Goal: Browse casually

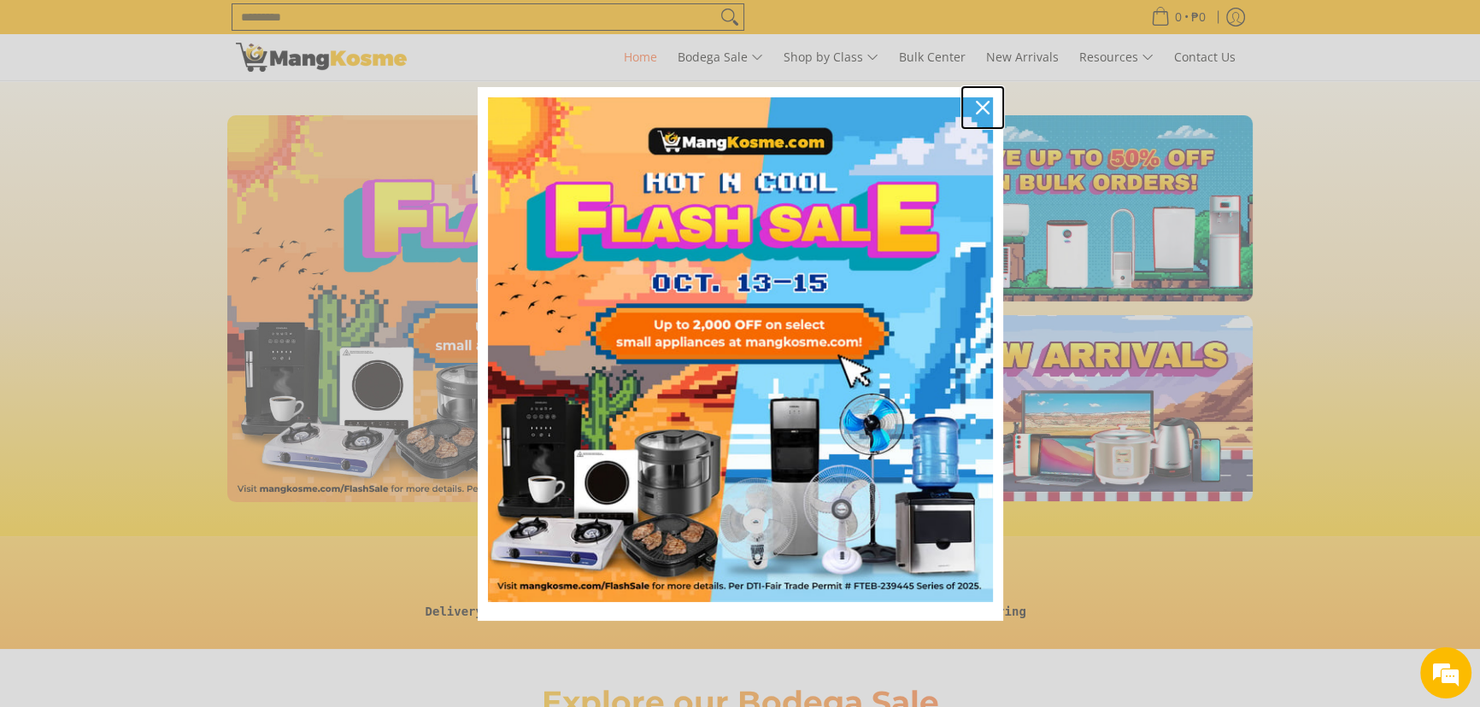
click at [973, 103] on div "Close" at bounding box center [982, 107] width 27 height 27
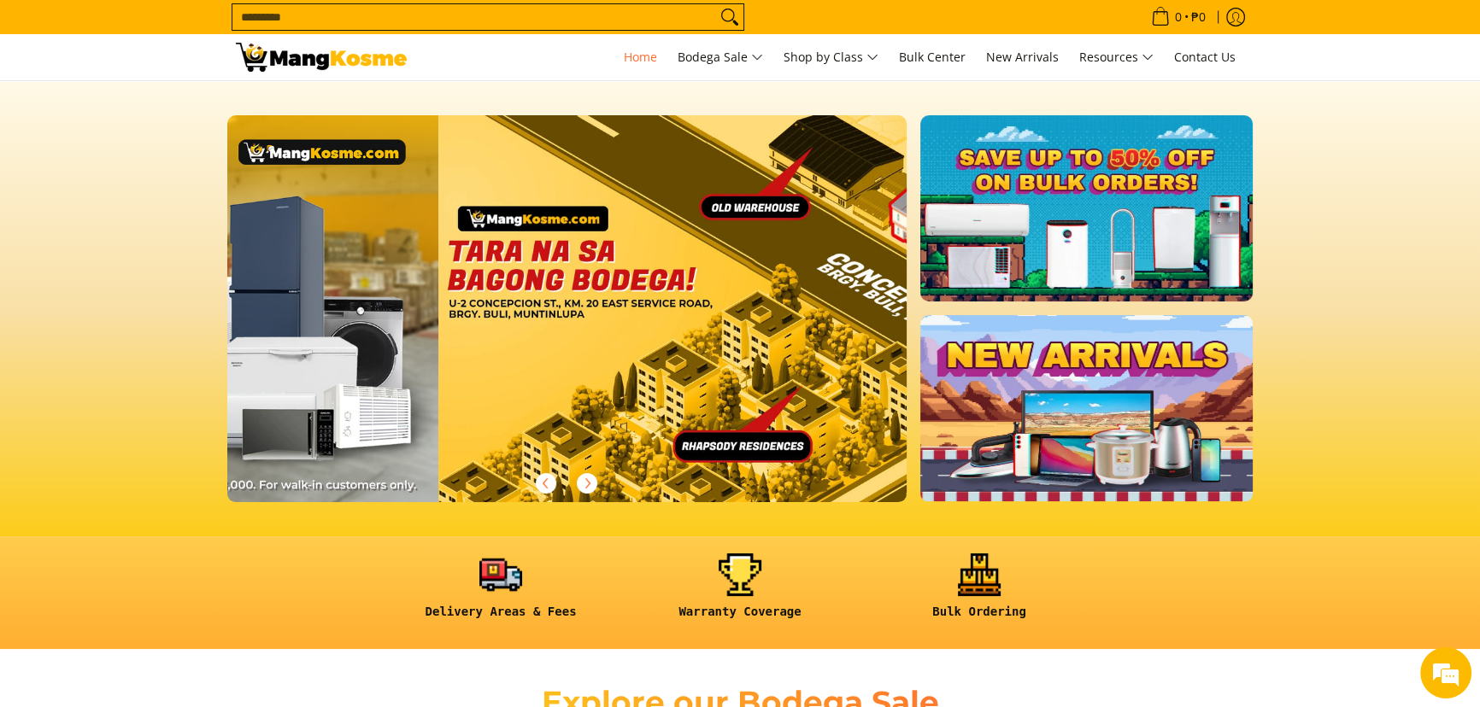
scroll to position [0, 2717]
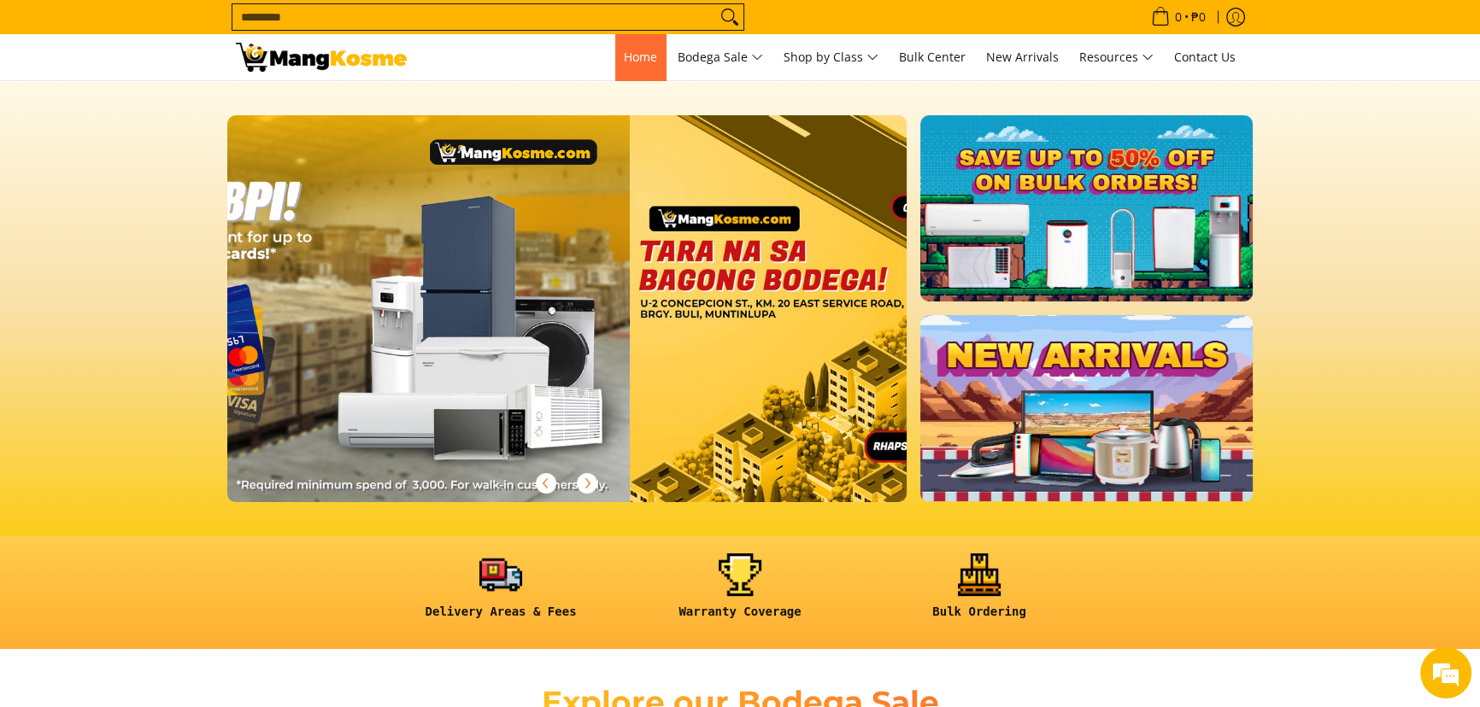
click at [647, 56] on span "Home" at bounding box center [640, 57] width 33 height 16
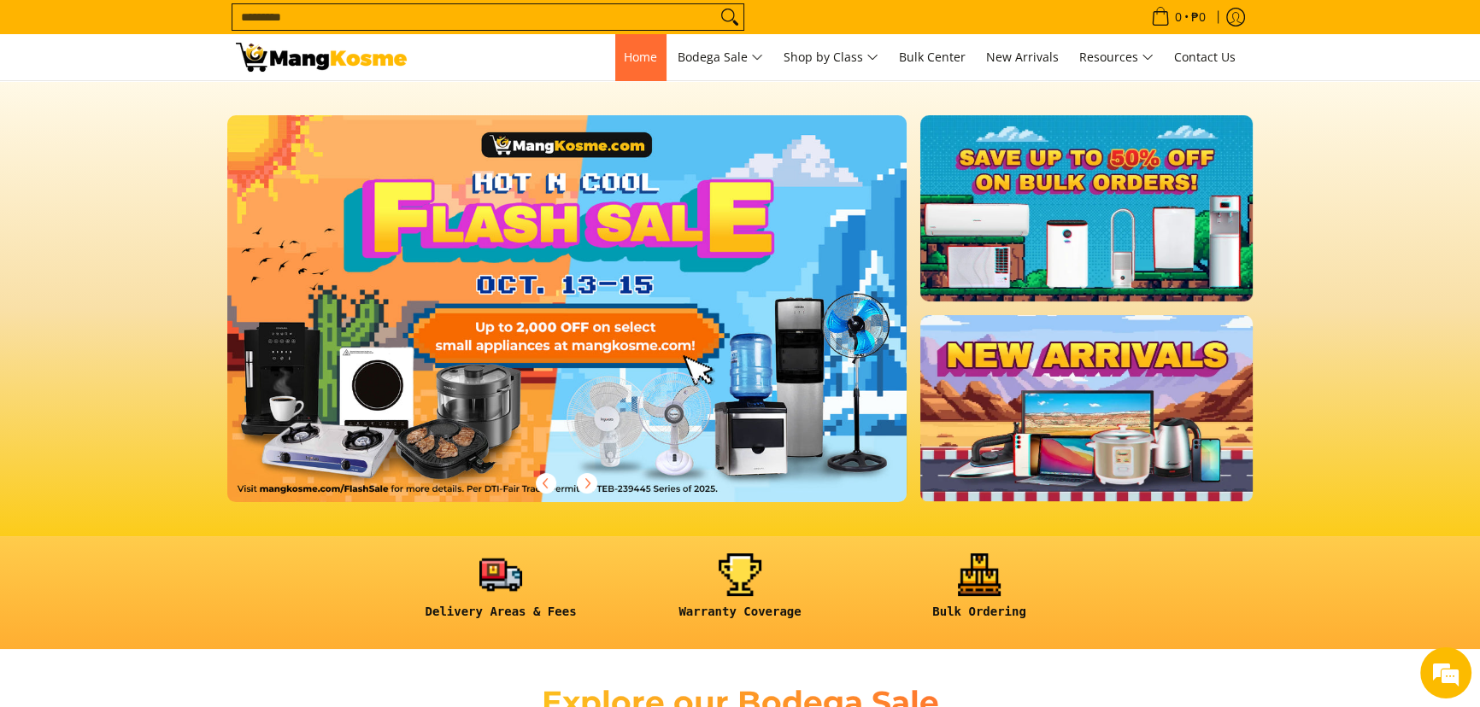
scroll to position [0, 0]
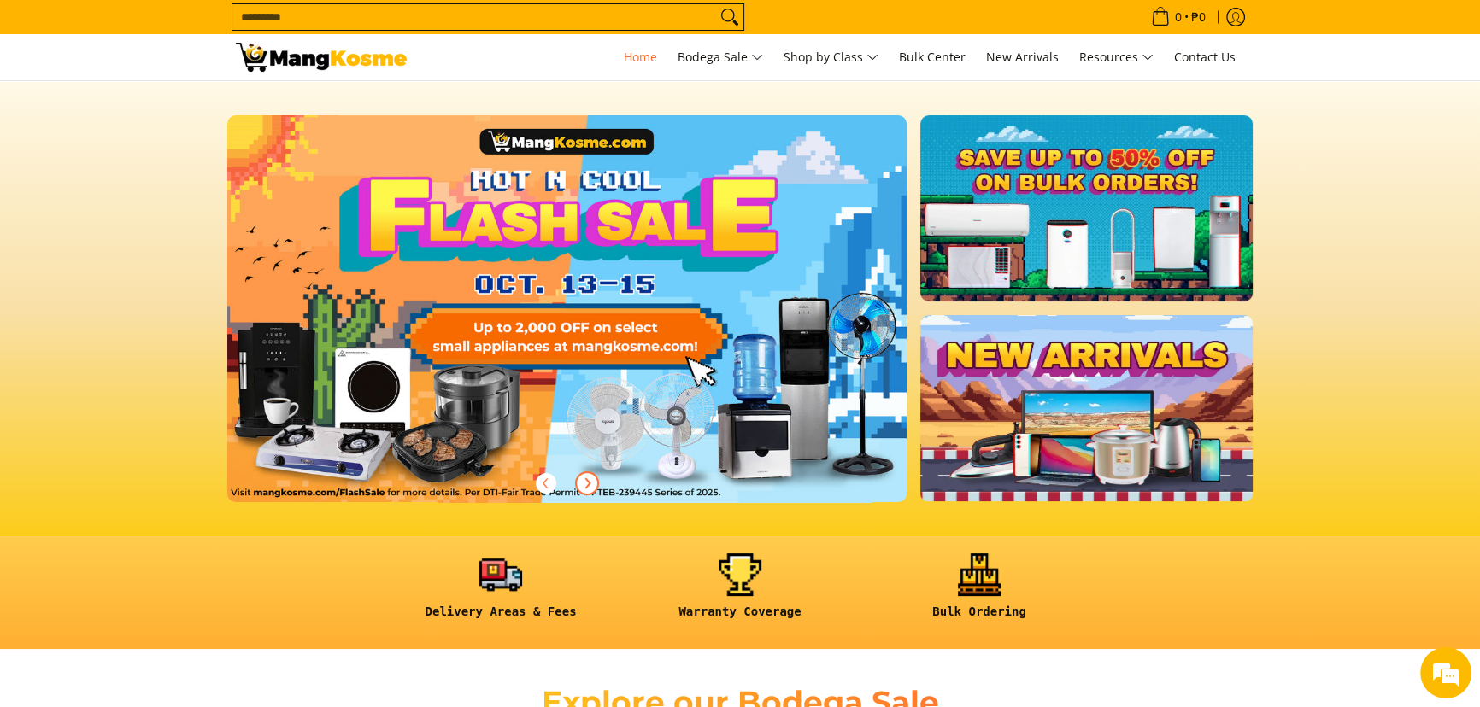
click at [589, 488] on icon "Next" at bounding box center [587, 484] width 14 height 14
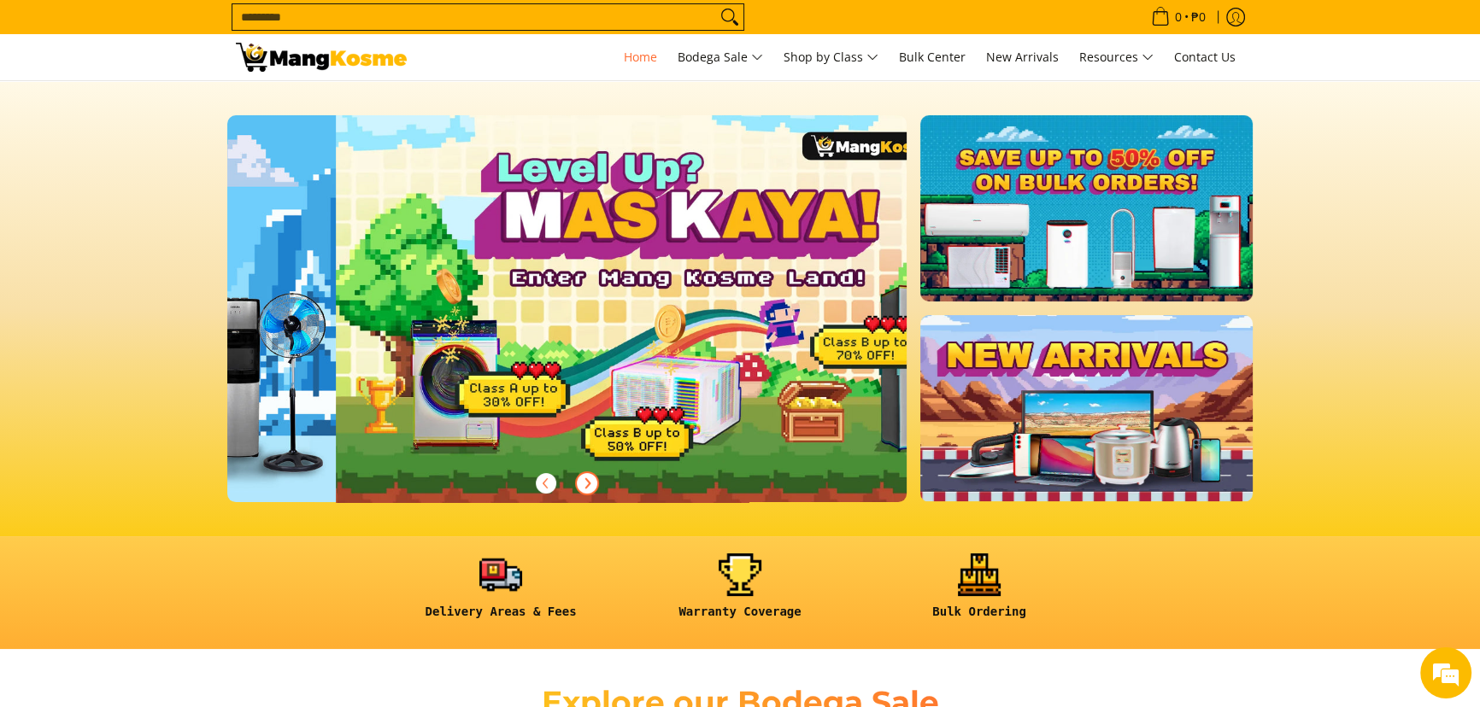
scroll to position [0, 679]
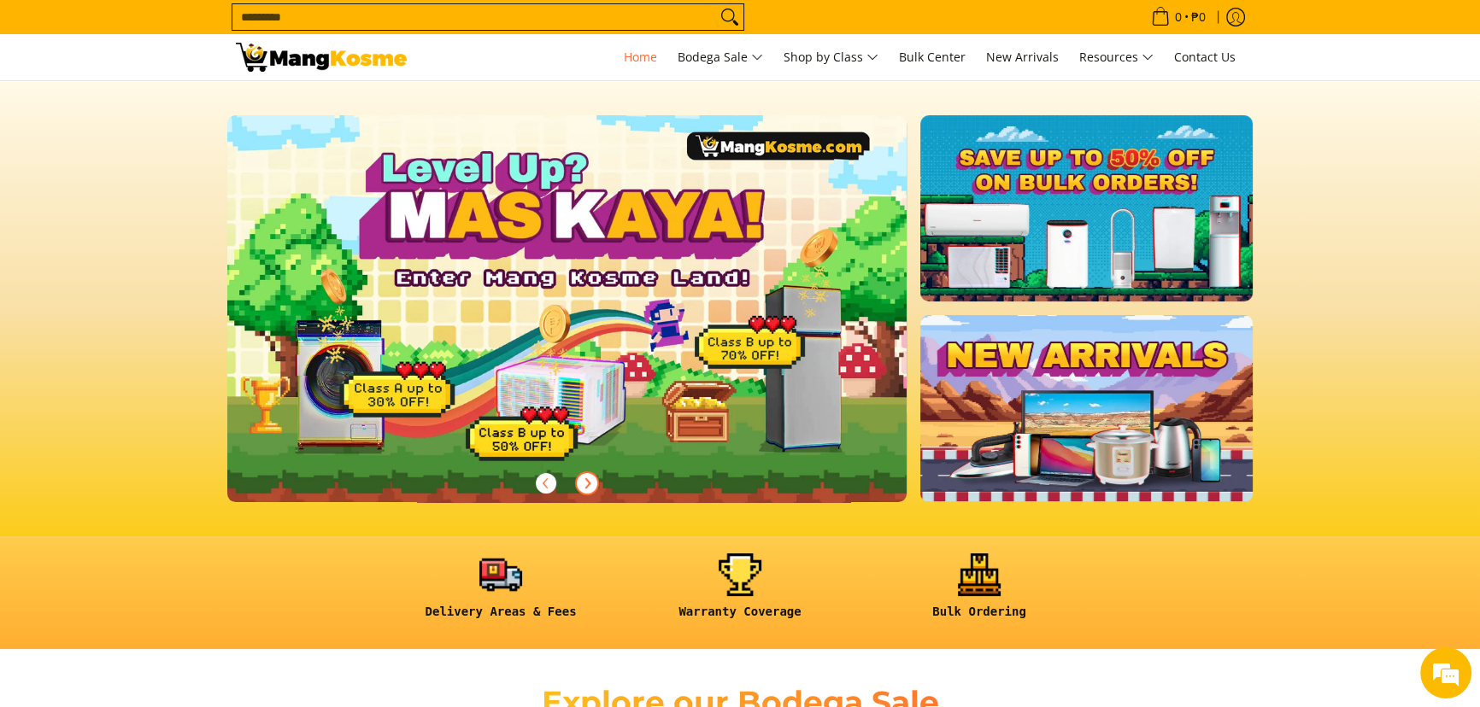
click at [594, 483] on span "Next" at bounding box center [587, 483] width 21 height 21
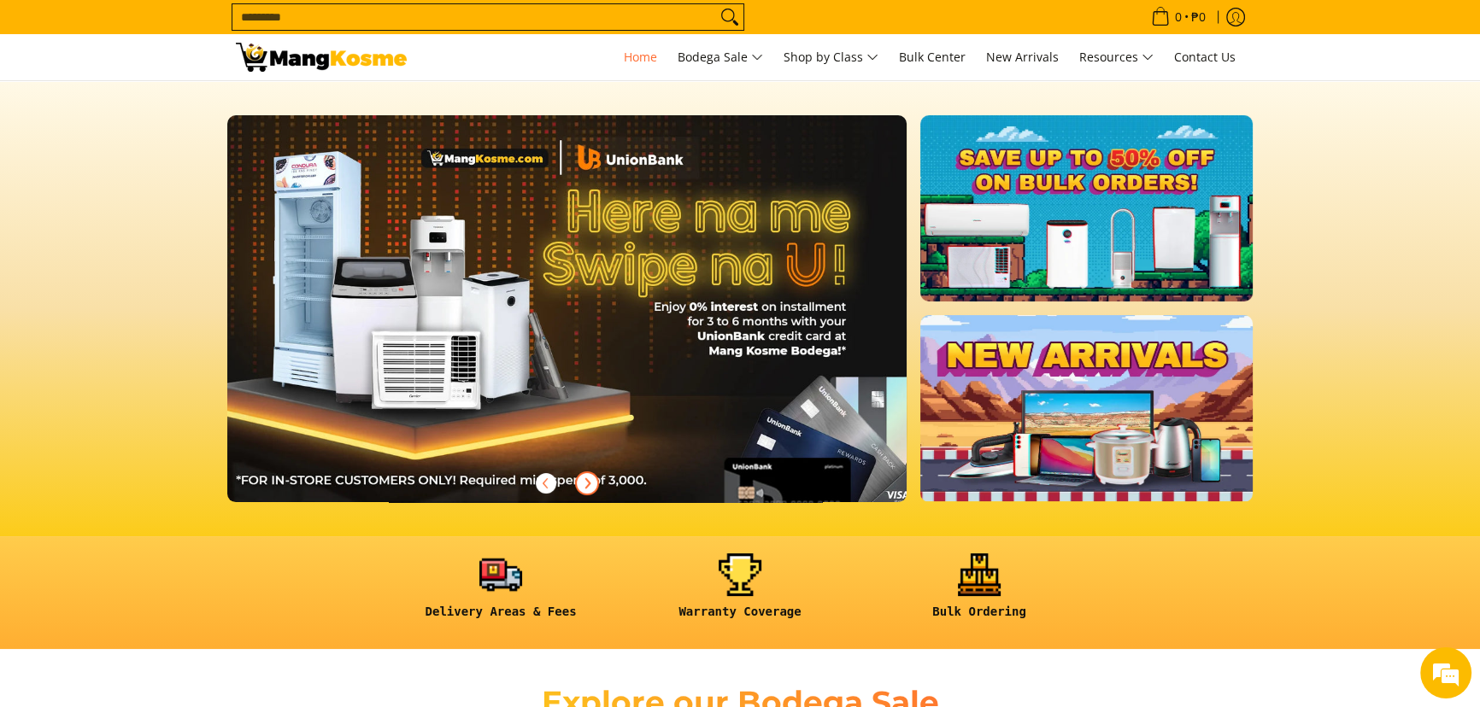
click at [594, 483] on span "Next" at bounding box center [587, 483] width 21 height 21
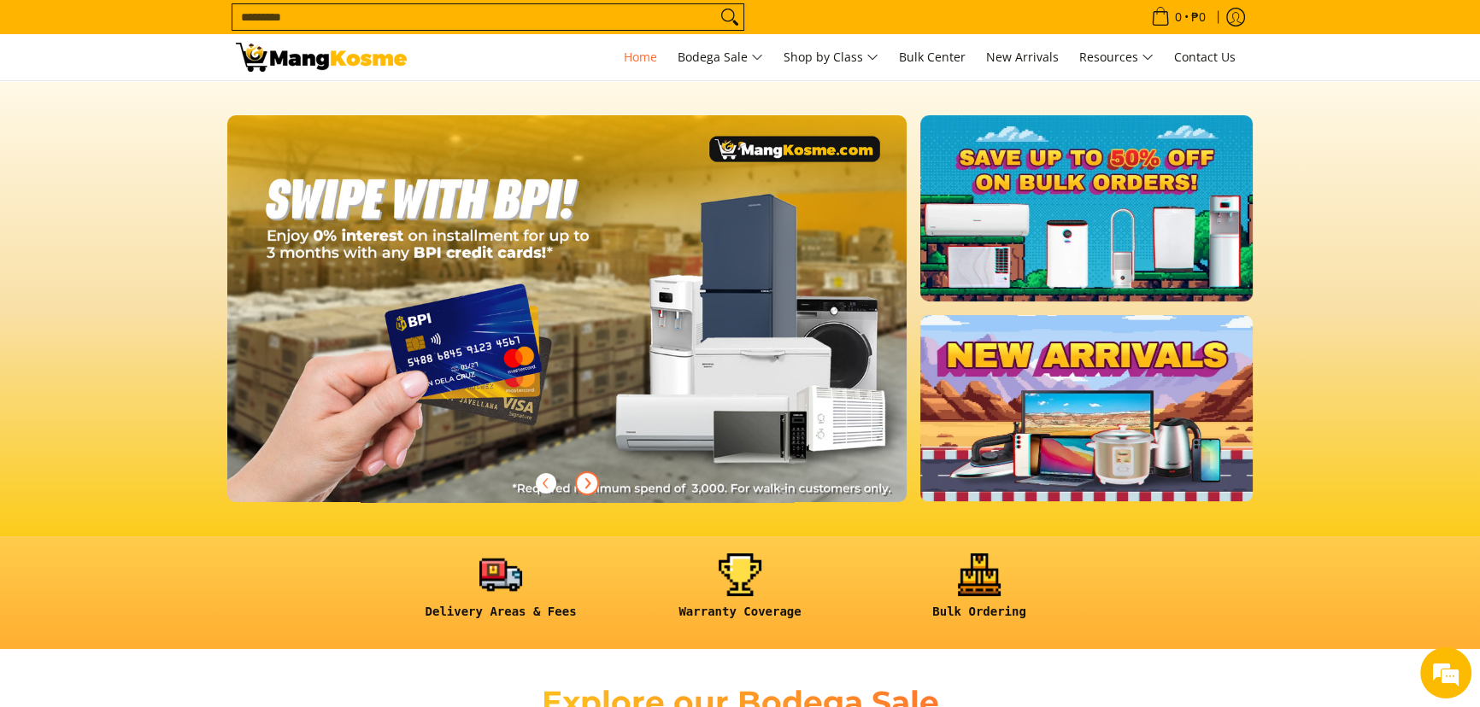
click at [594, 483] on span "Next" at bounding box center [587, 483] width 21 height 21
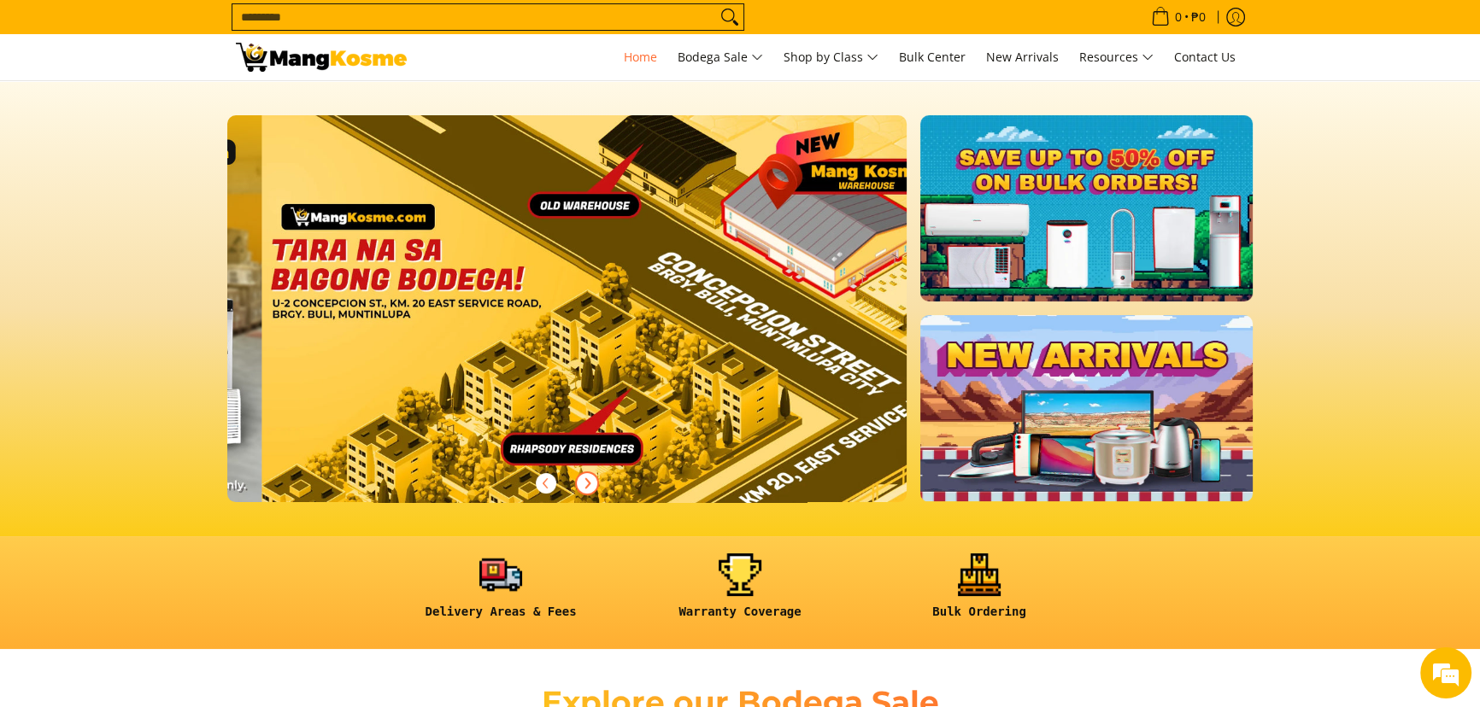
scroll to position [0, 2717]
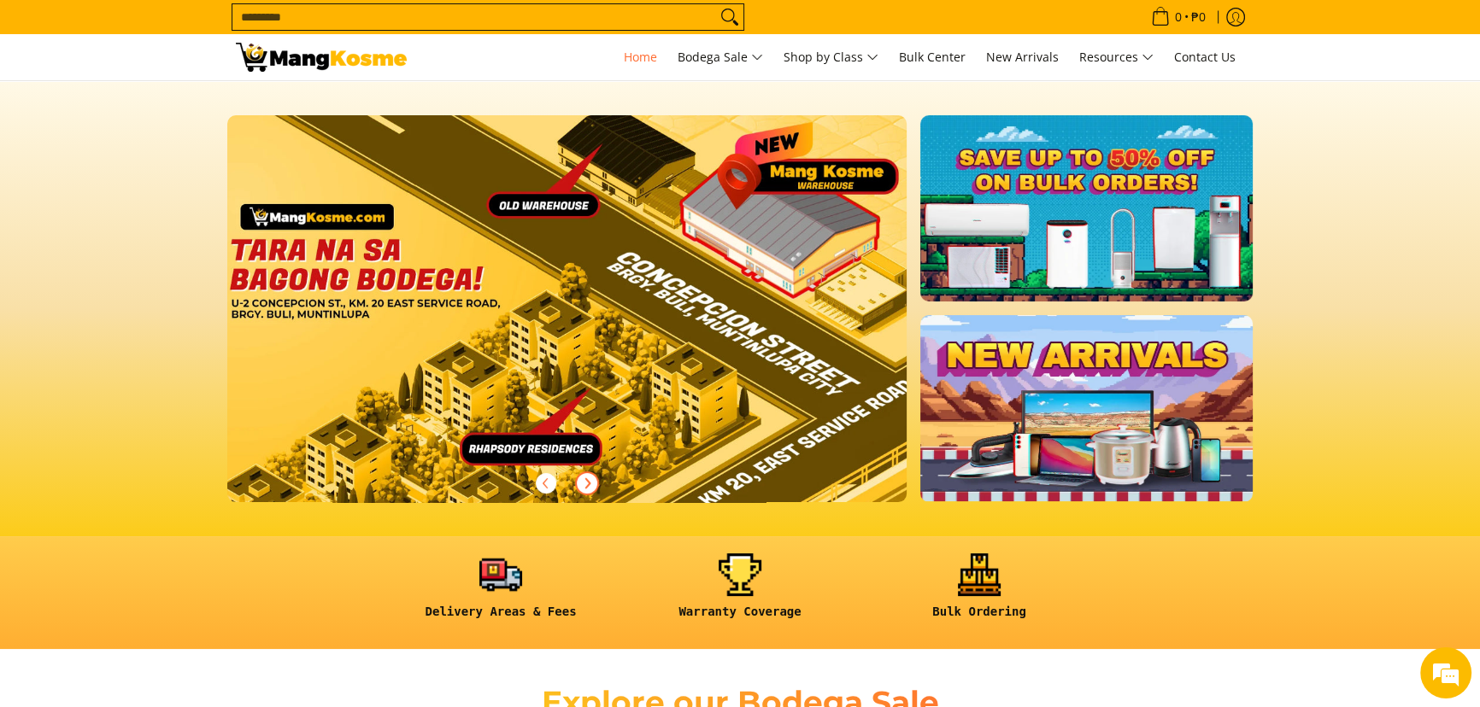
click at [579, 482] on span "Next" at bounding box center [587, 483] width 21 height 21
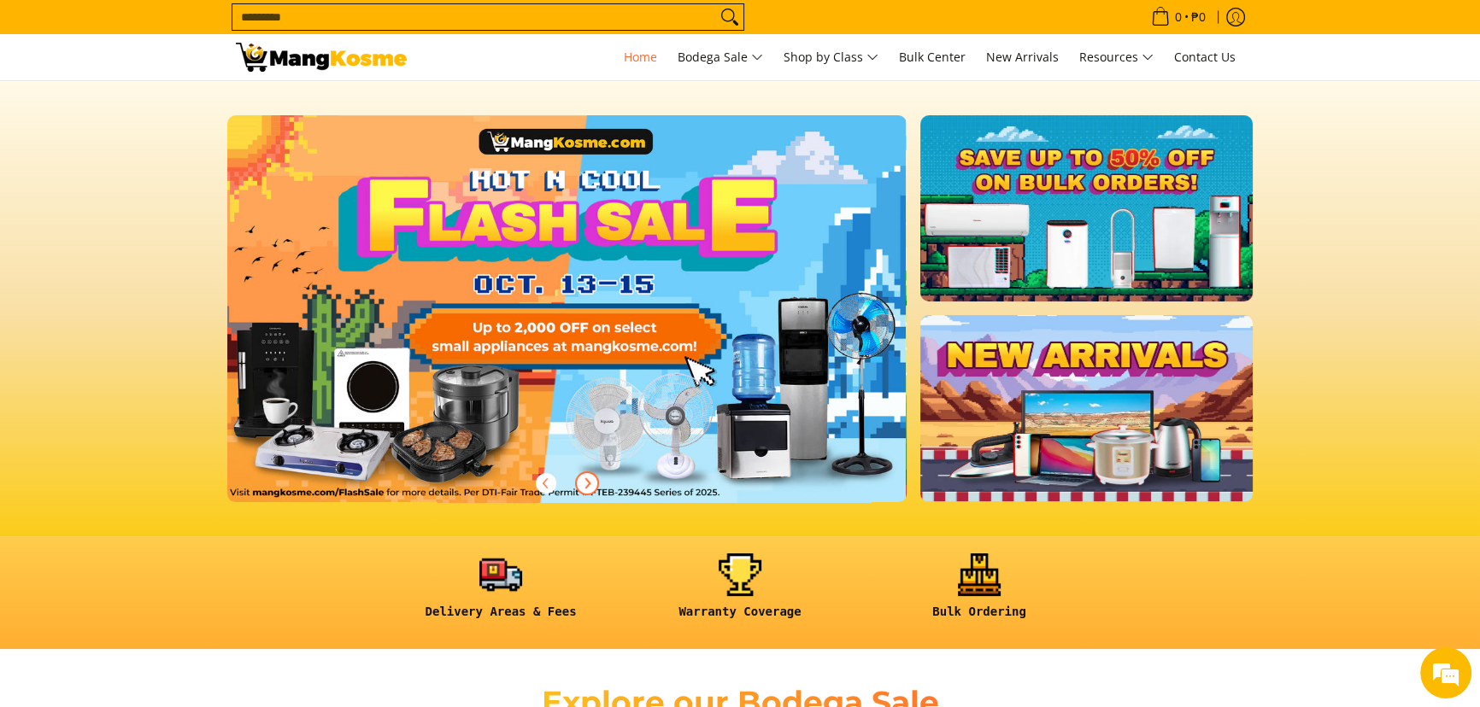
scroll to position [0, 0]
click at [579, 482] on span "Next" at bounding box center [587, 483] width 21 height 21
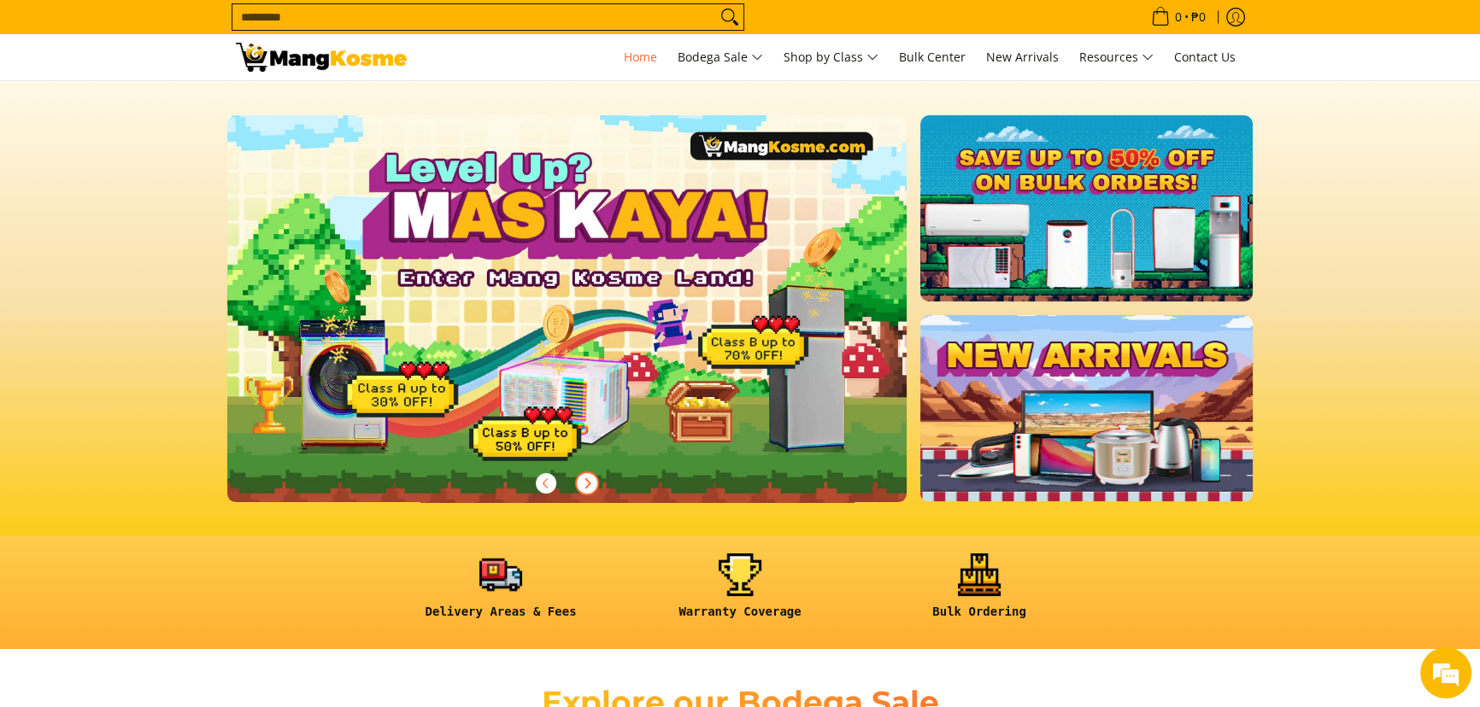
scroll to position [0, 679]
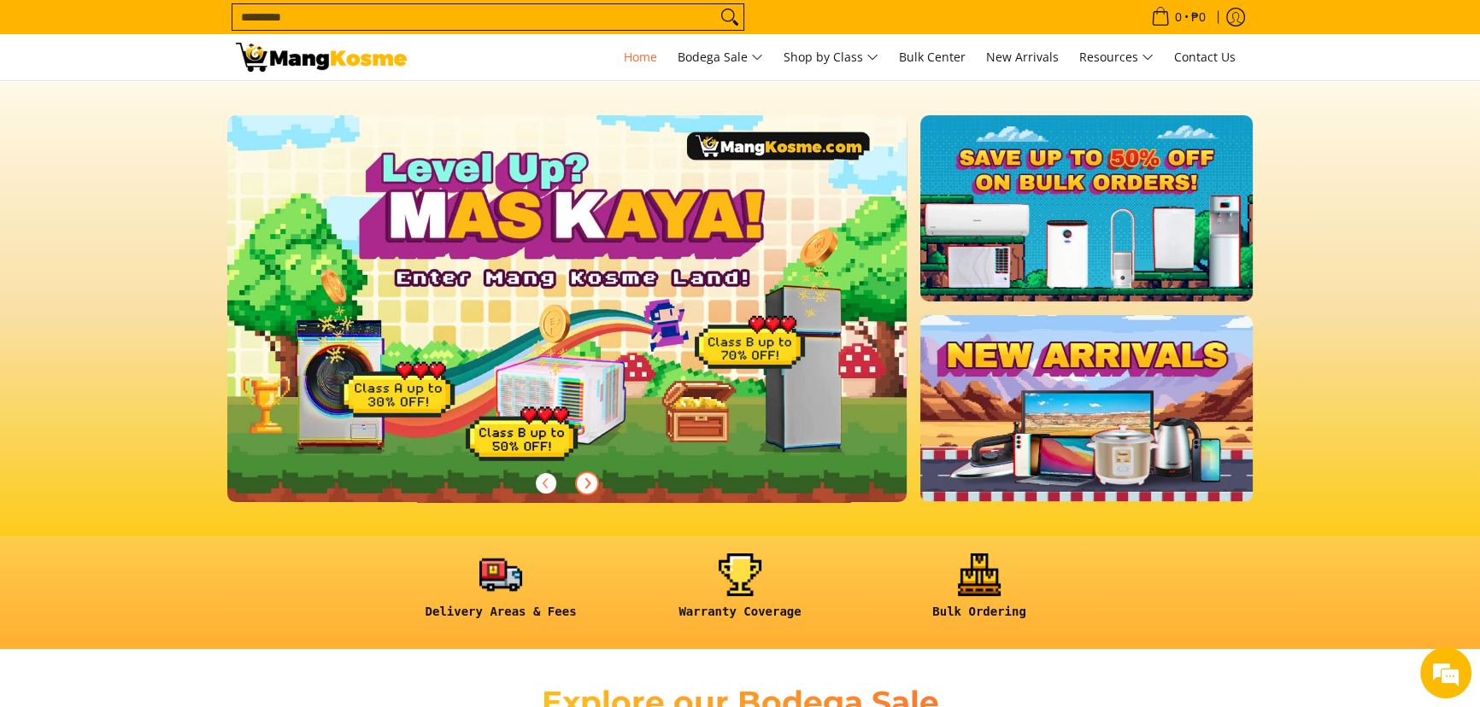
click at [579, 481] on span "Next" at bounding box center [587, 483] width 21 height 21
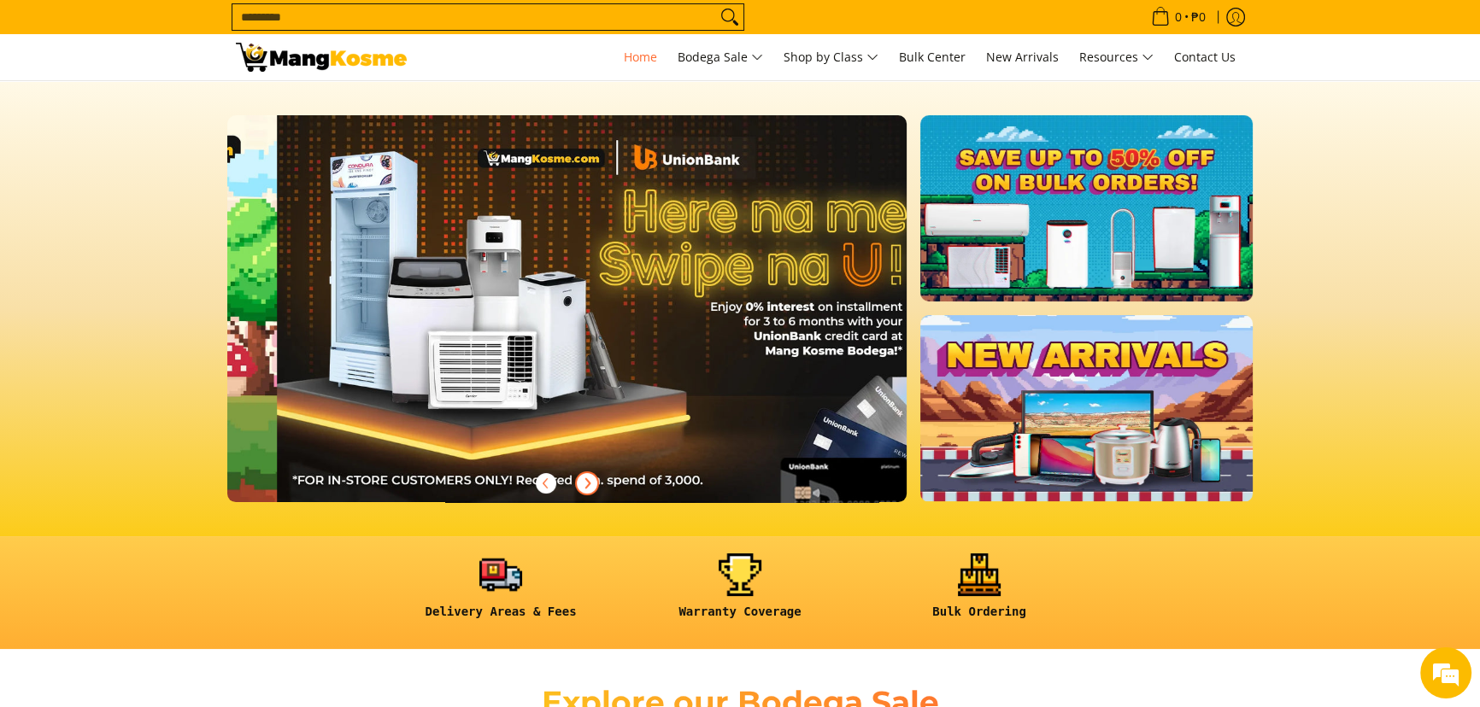
scroll to position [0, 1358]
